Goal: Communication & Community: Answer question/provide support

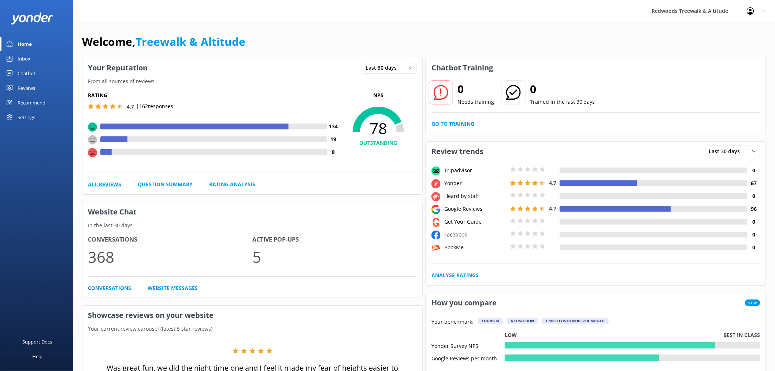
click at [106, 181] on link "All Reviews" at bounding box center [104, 184] width 33 height 8
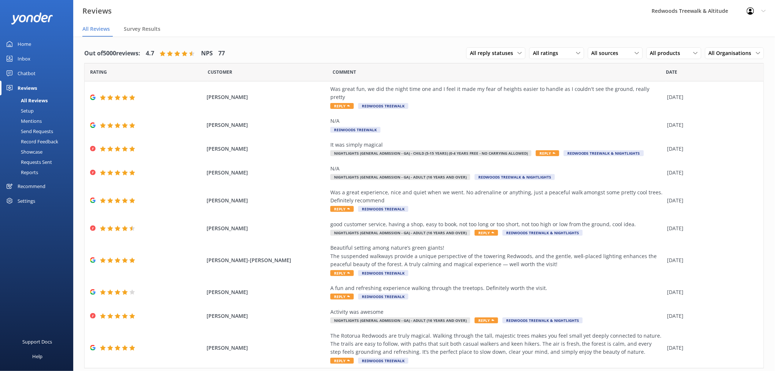
click at [34, 59] on link "Inbox" at bounding box center [36, 58] width 73 height 15
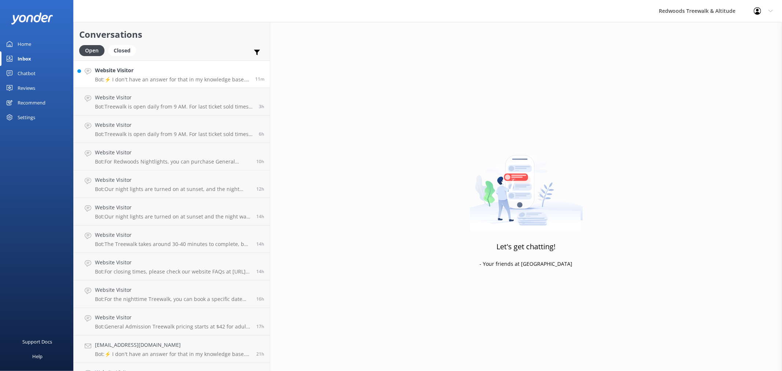
click at [156, 85] on link "Website Visitor Bot: ⚡ I don't have an answer for that in my knowledge base. Pl…" at bounding box center [172, 73] width 196 height 27
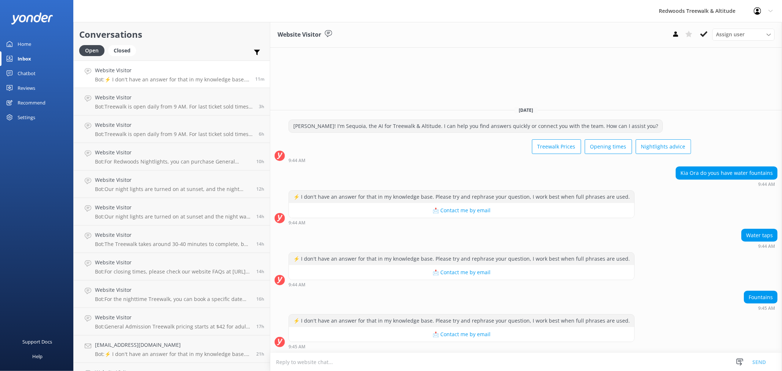
click at [39, 50] on link "Home" at bounding box center [36, 44] width 73 height 15
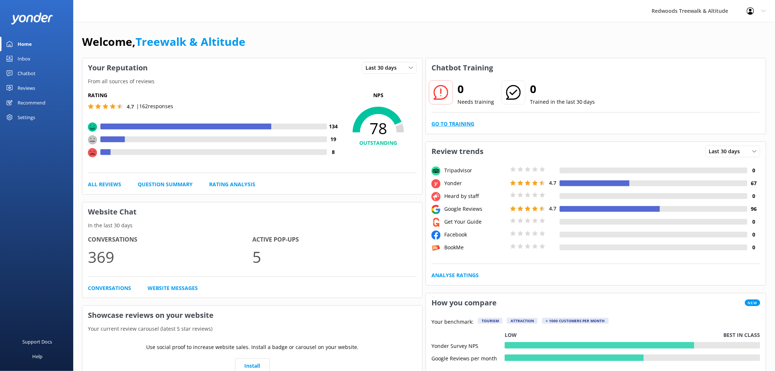
click at [470, 125] on link "Go to Training" at bounding box center [453, 124] width 43 height 8
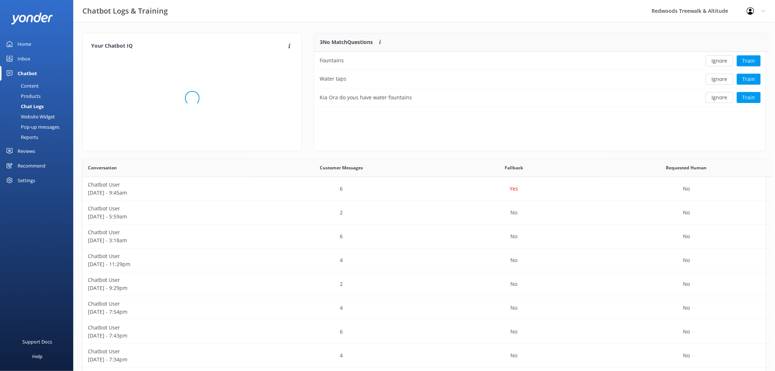
scroll to position [6, 6]
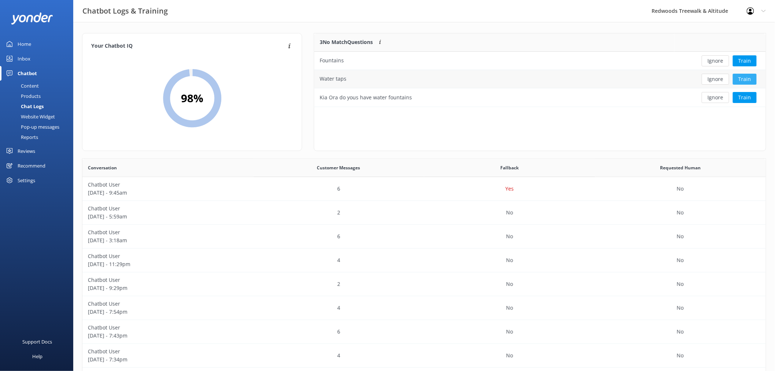
click at [744, 79] on button "Train" at bounding box center [745, 79] width 24 height 11
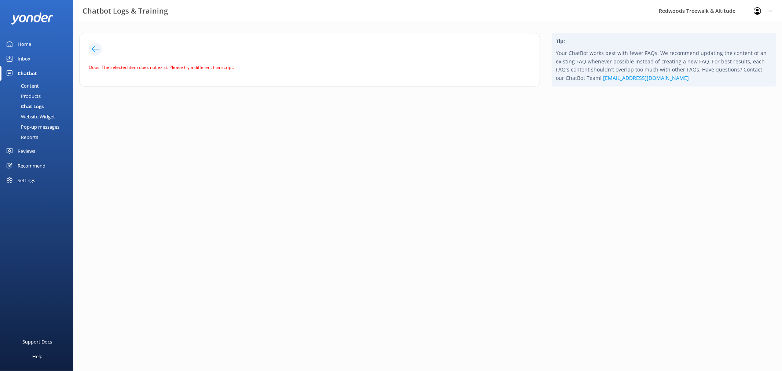
click at [94, 46] on icon at bounding box center [95, 48] width 7 height 7
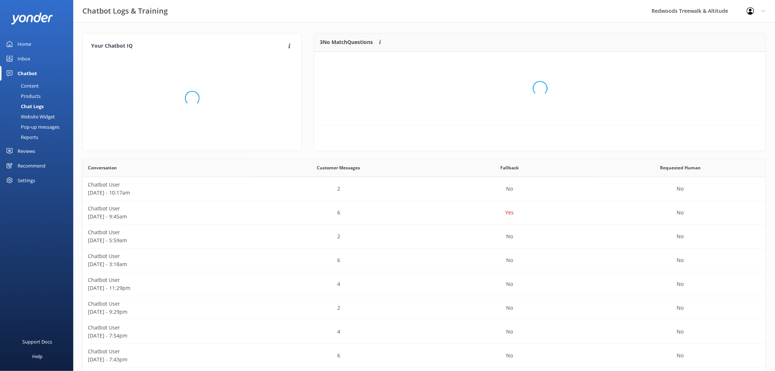
scroll to position [85, 445]
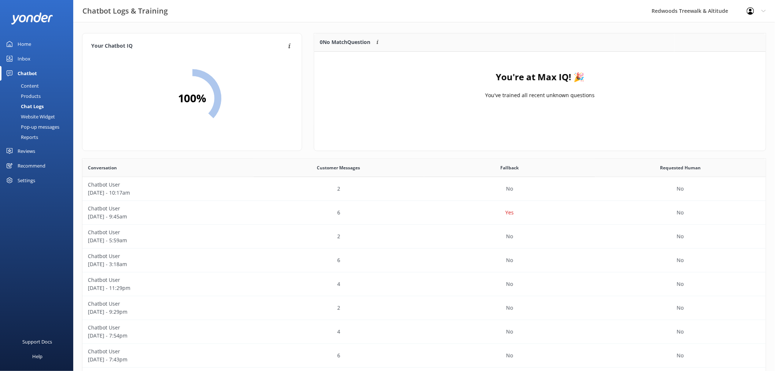
click at [23, 63] on div "Inbox" at bounding box center [24, 58] width 13 height 15
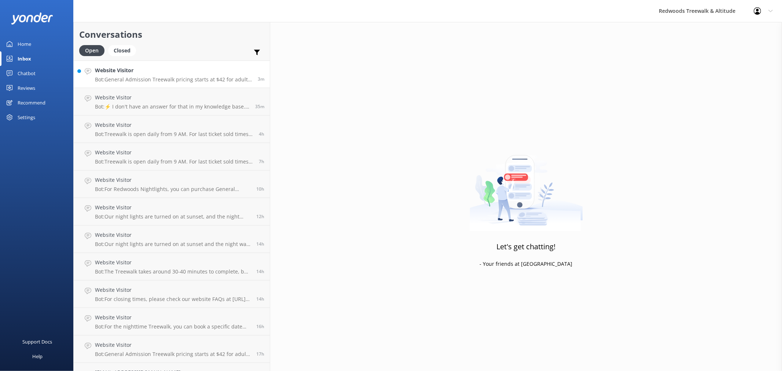
click at [153, 70] on h4 "Website Visitor" at bounding box center [173, 70] width 157 height 8
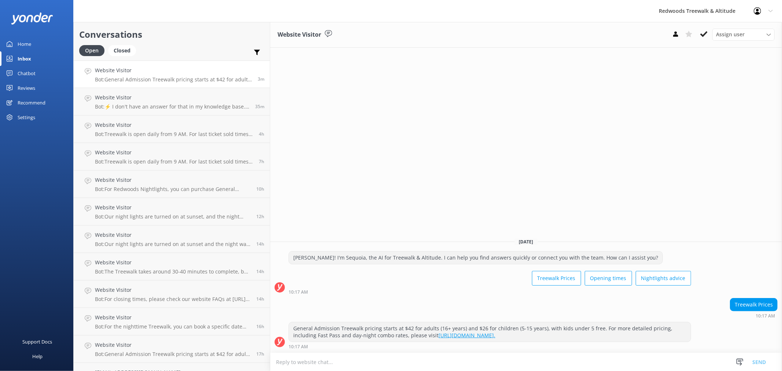
click at [52, 48] on link "Home" at bounding box center [36, 44] width 73 height 15
